Goal: Information Seeking & Learning: Learn about a topic

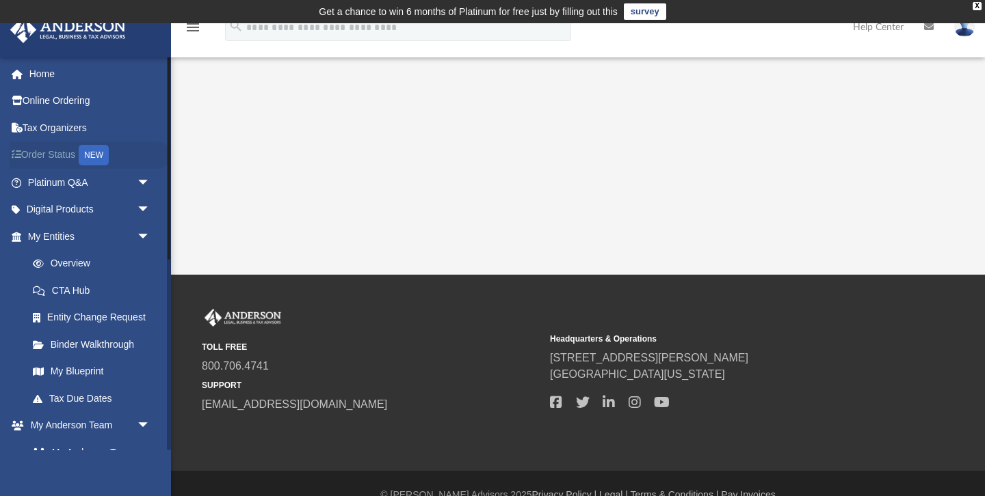
click at [94, 153] on div "NEW" at bounding box center [94, 155] width 30 height 21
click at [37, 72] on link "Home" at bounding box center [90, 73] width 161 height 27
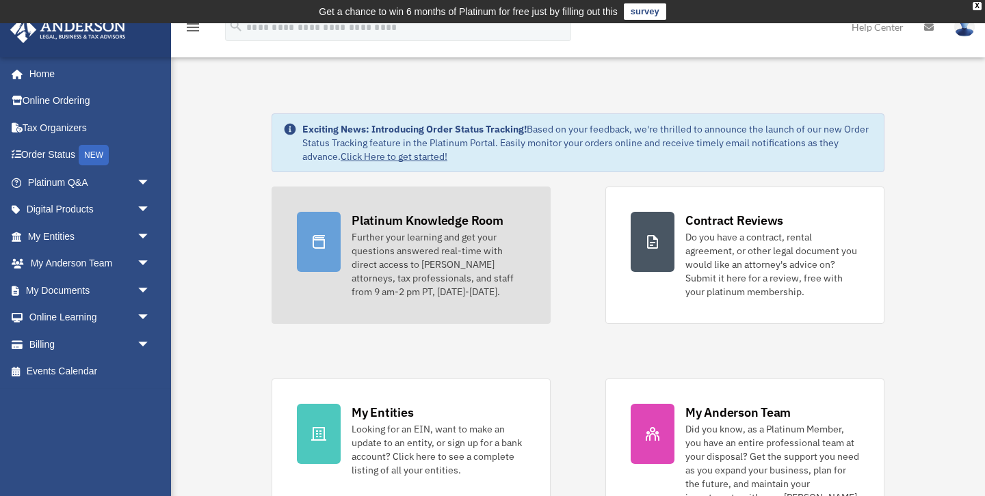
click at [421, 237] on div "Further your learning and get your questions answered real-time with direct acc…" at bounding box center [438, 264] width 174 height 68
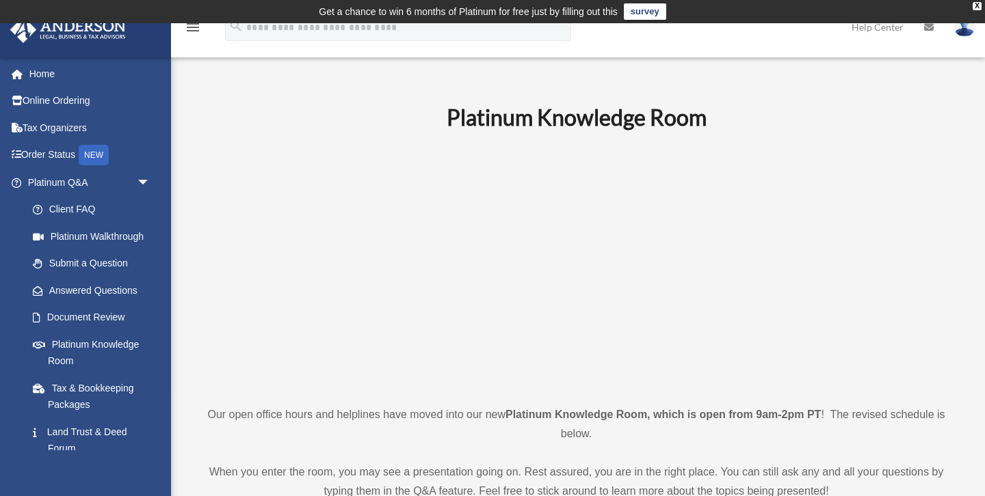
scroll to position [77, 0]
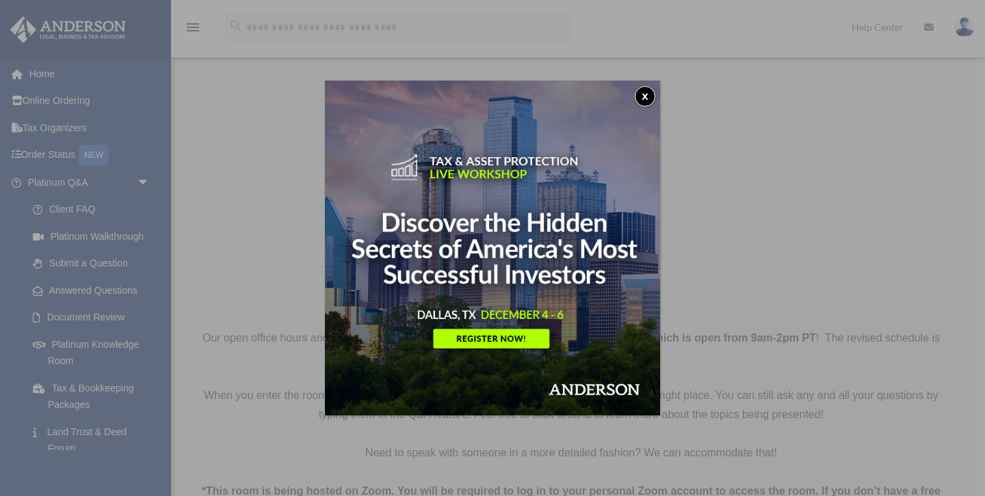
click at [647, 96] on button "x" at bounding box center [645, 96] width 21 height 21
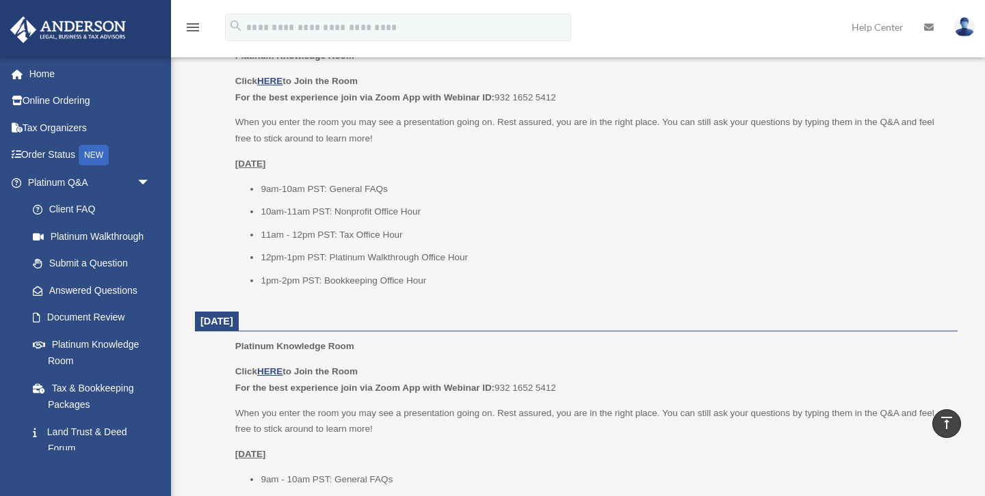
scroll to position [639, 0]
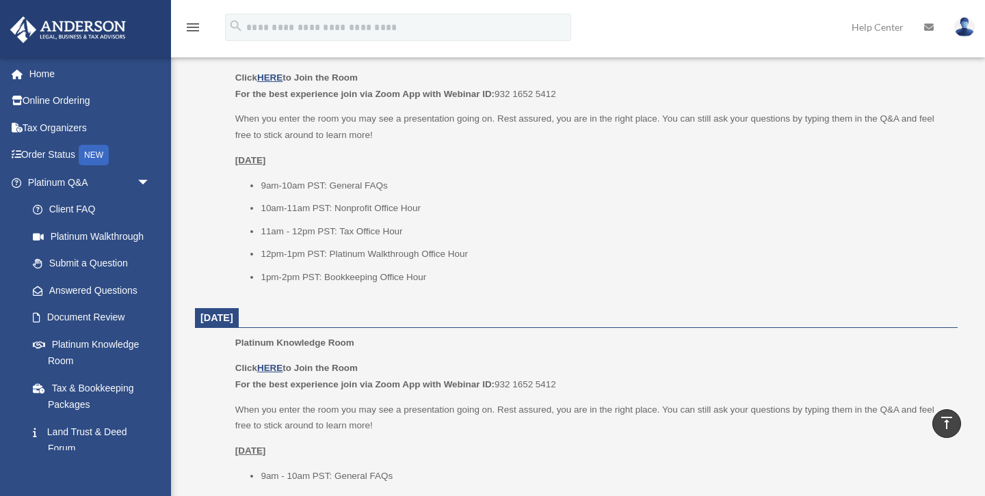
click at [409, 231] on li "11am - 12pm PST: Tax Office Hour" at bounding box center [604, 232] width 687 height 16
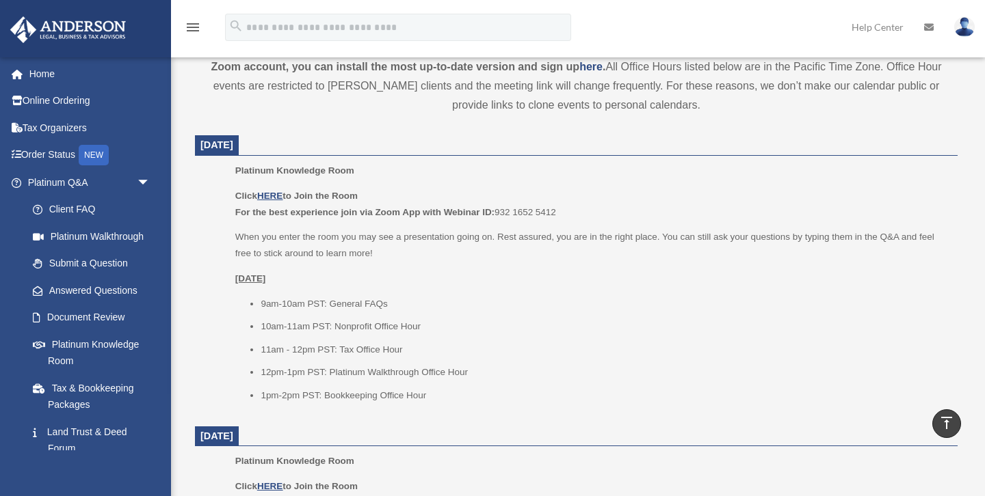
scroll to position [518, 0]
click at [275, 200] on u "HERE" at bounding box center [269, 198] width 25 height 10
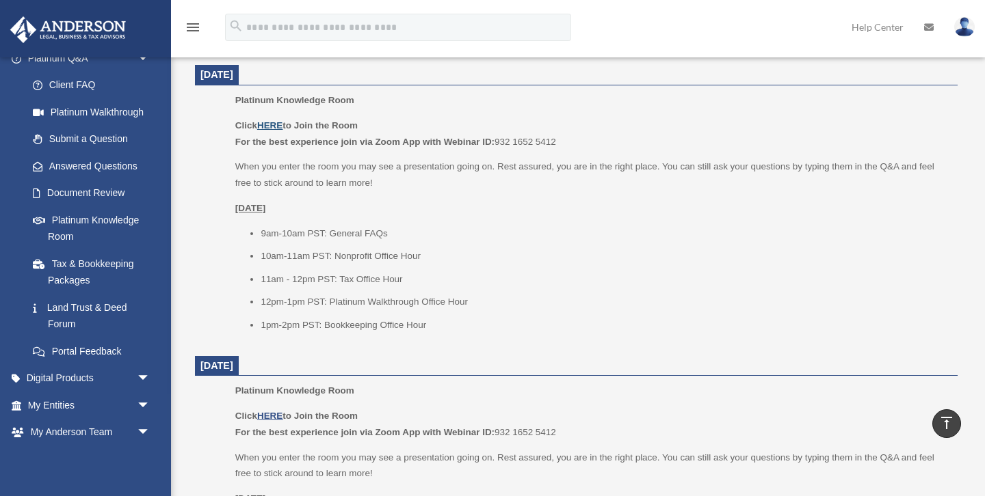
scroll to position [587, 0]
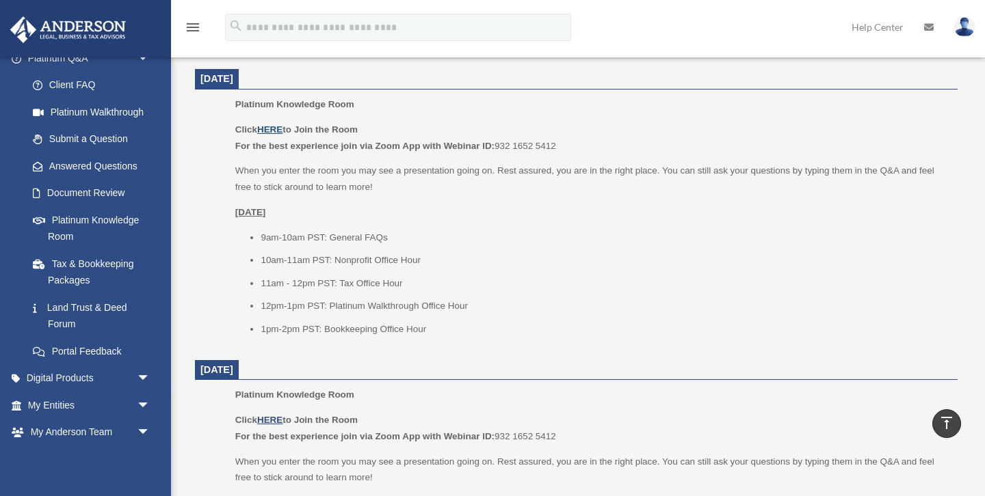
click at [274, 127] on u "HERE" at bounding box center [269, 129] width 25 height 10
click at [68, 404] on link "My Entities arrow_drop_down" at bounding box center [90, 405] width 161 height 27
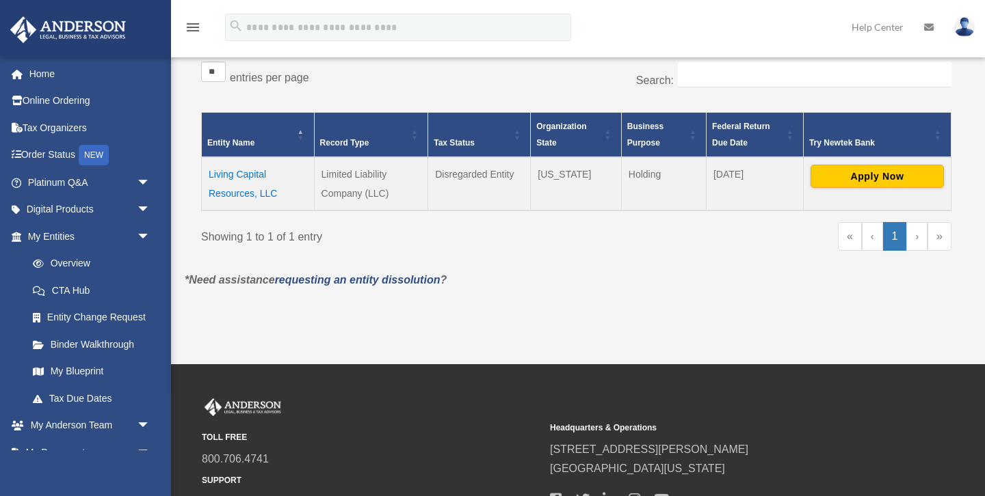
scroll to position [257, 0]
